Goal: Information Seeking & Learning: Learn about a topic

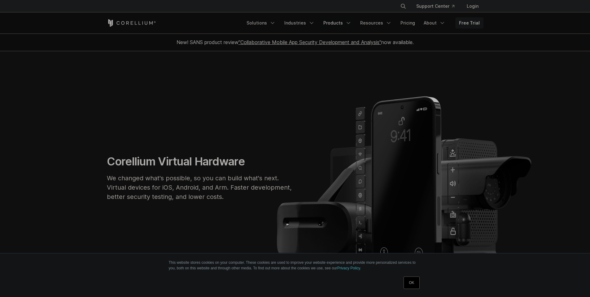
click at [346, 23] on link "Products" at bounding box center [338, 22] width 36 height 11
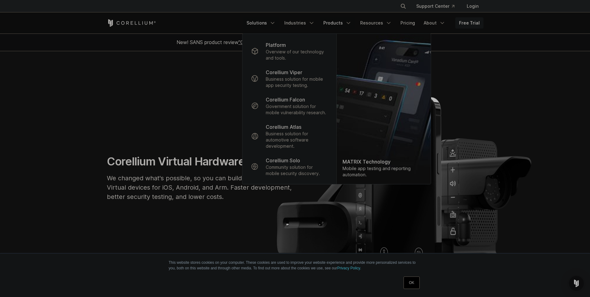
click at [270, 23] on link "Solutions" at bounding box center [261, 22] width 37 height 11
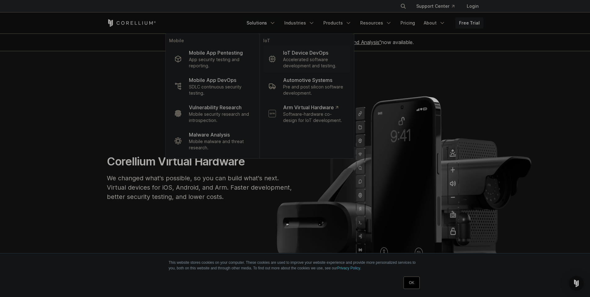
scroll to position [186, 0]
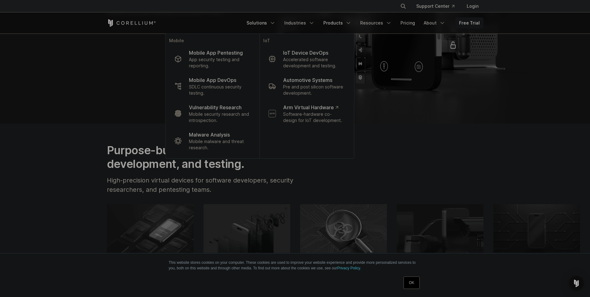
click at [337, 23] on link "Products" at bounding box center [338, 22] width 36 height 11
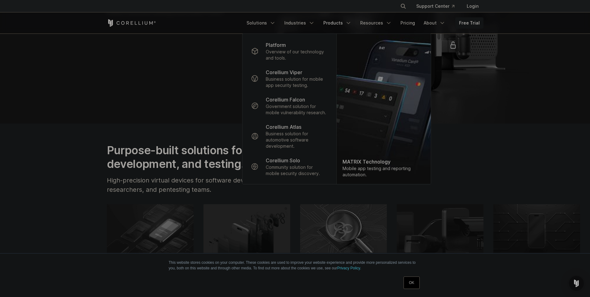
click at [337, 23] on link "Products" at bounding box center [338, 22] width 36 height 11
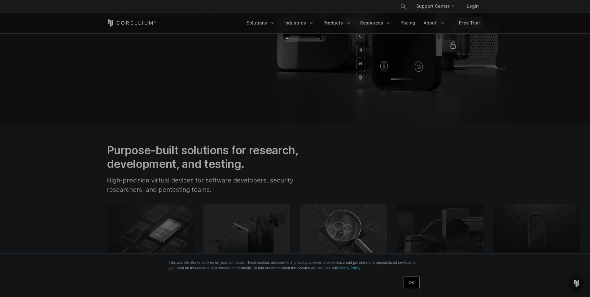
click at [338, 23] on link "Products" at bounding box center [338, 22] width 36 height 11
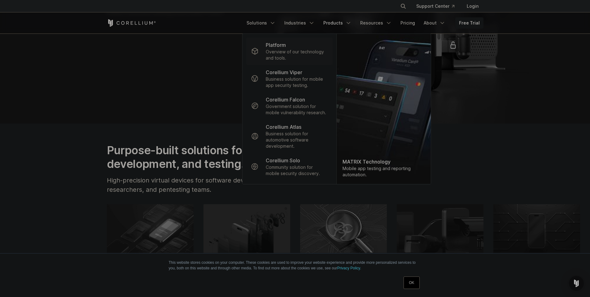
click at [290, 50] on p "Overview of our technology and tools." at bounding box center [297, 55] width 62 height 12
